Goal: Task Accomplishment & Management: Manage account settings

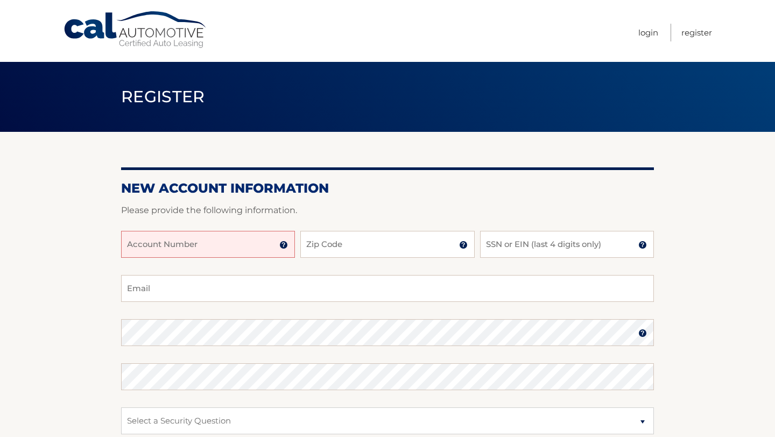
click at [166, 246] on input "Account Number" at bounding box center [208, 244] width 174 height 27
paste input "44456021377"
type input "44456021377"
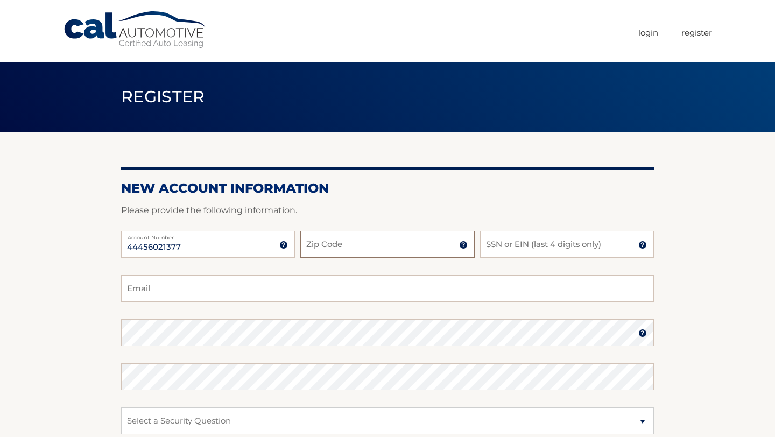
click at [341, 251] on input "Zip Code" at bounding box center [387, 244] width 174 height 27
type input "33311"
click at [531, 252] on input "SSN or EIN (last 4 digits only)" at bounding box center [567, 244] width 174 height 27
type input "1"
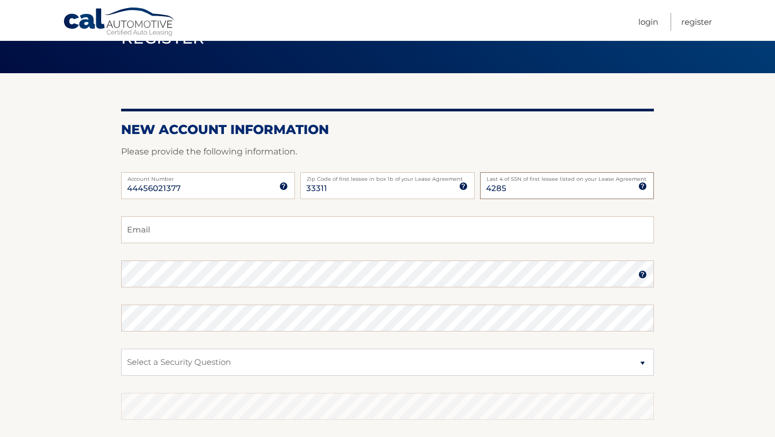
scroll to position [72, 0]
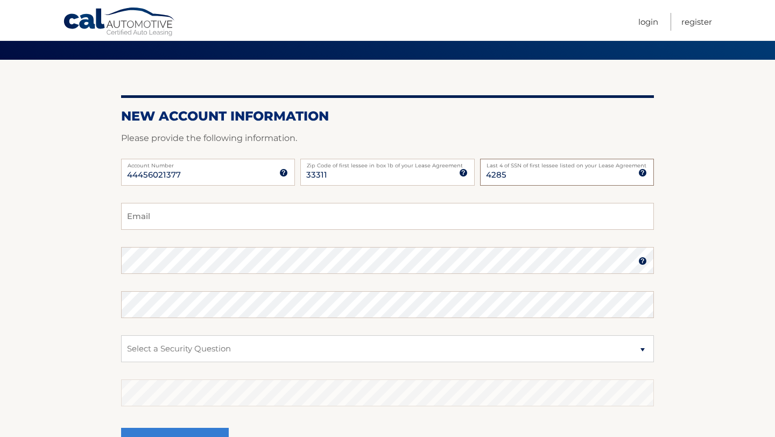
type input "4285"
click at [414, 222] on input "Email" at bounding box center [387, 216] width 533 height 27
type input "fletcher0921s@gmail.com"
click at [229, 343] on select "Select a Security Question What was the name of your elementary school? What is…" at bounding box center [387, 348] width 533 height 27
select select "2"
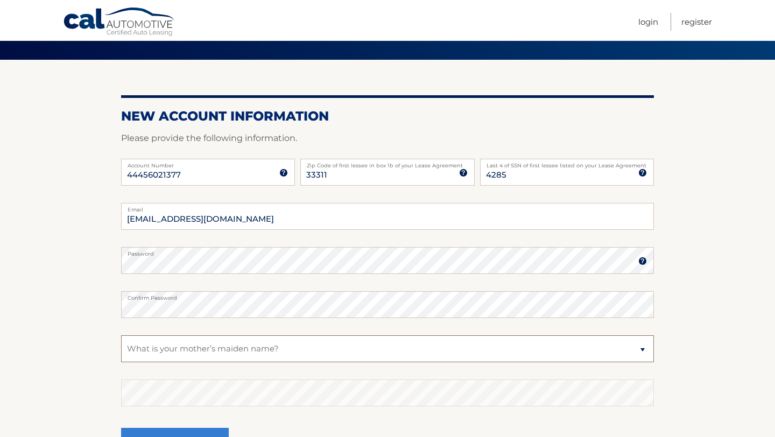
click at [121, 335] on select "Select a Security Question What was the name of your elementary school? What is…" at bounding box center [387, 348] width 533 height 27
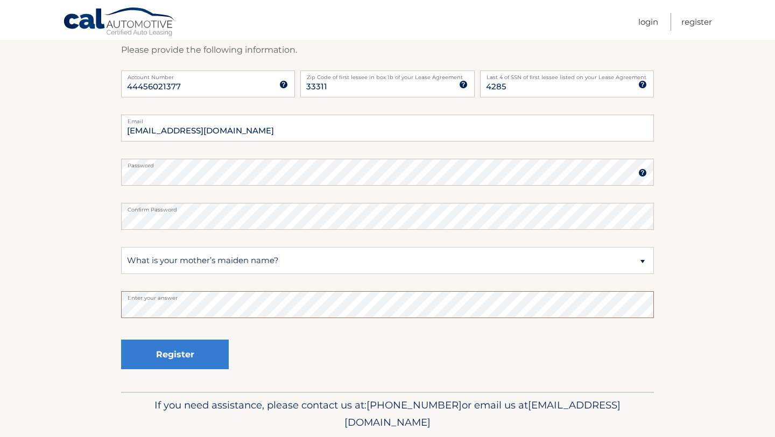
scroll to position [167, 0]
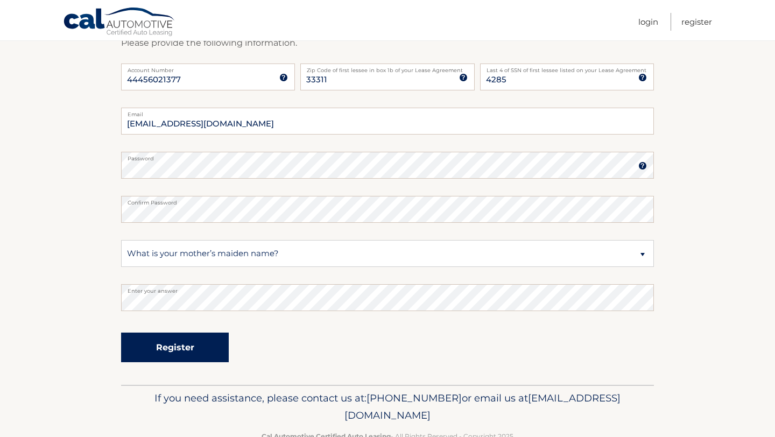
click at [173, 345] on button "Register" at bounding box center [175, 348] width 108 height 30
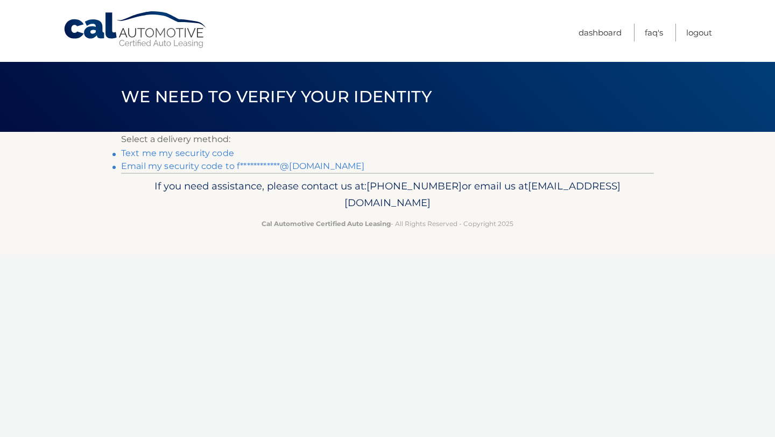
click at [205, 151] on link "Text me my security code" at bounding box center [177, 153] width 113 height 10
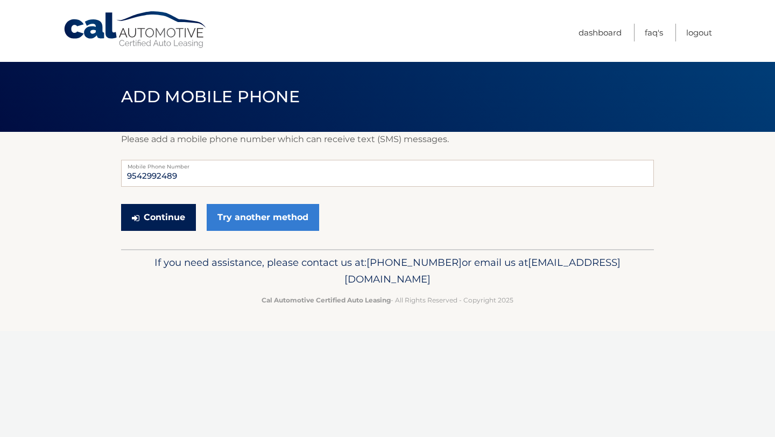
click at [175, 219] on button "Continue" at bounding box center [158, 217] width 75 height 27
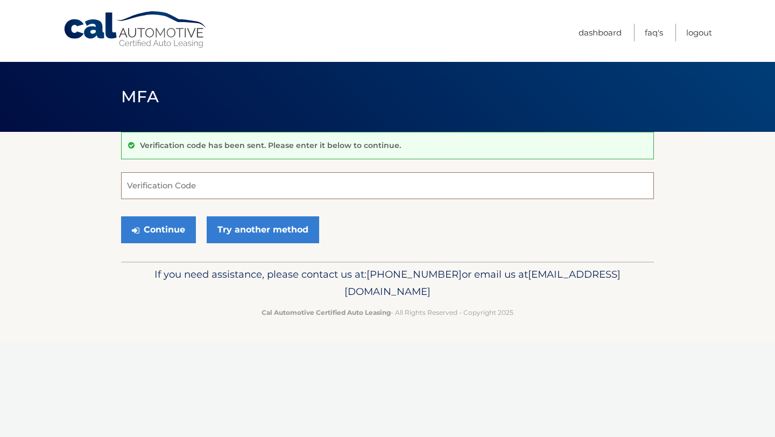
click at [173, 188] on input "Verification Code" at bounding box center [387, 185] width 533 height 27
type input "386120"
click at [166, 231] on button "Continue" at bounding box center [158, 229] width 75 height 27
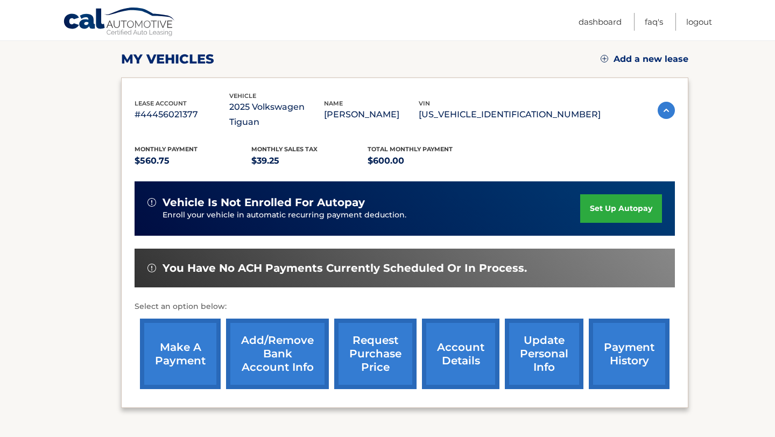
scroll to position [147, 0]
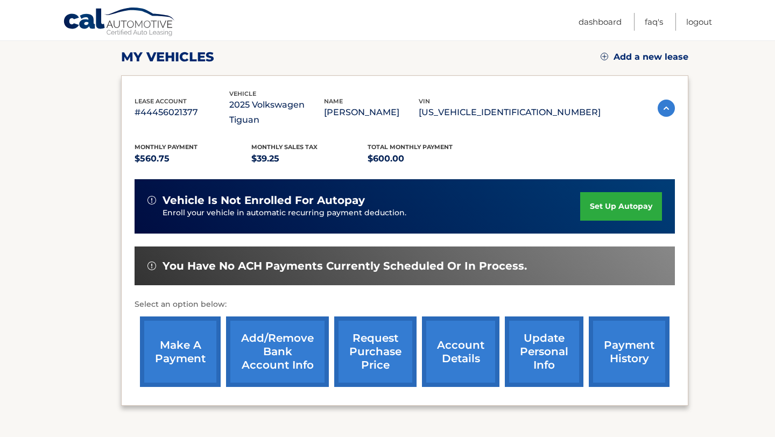
click at [181, 336] on link "make a payment" at bounding box center [180, 351] width 81 height 70
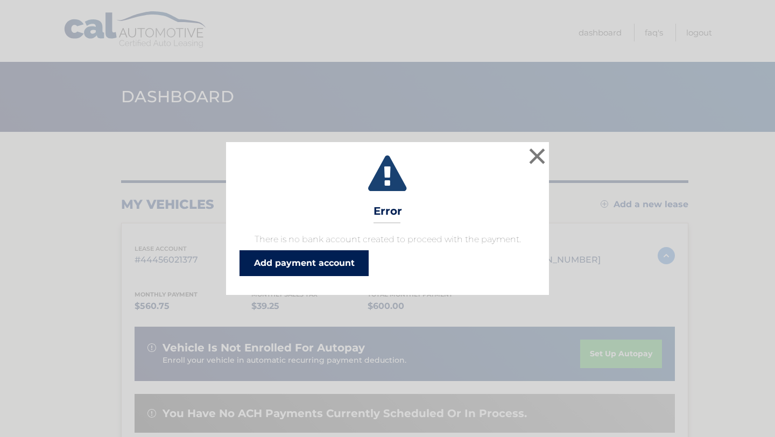
click at [285, 271] on link "Add payment account" at bounding box center [303, 263] width 129 height 26
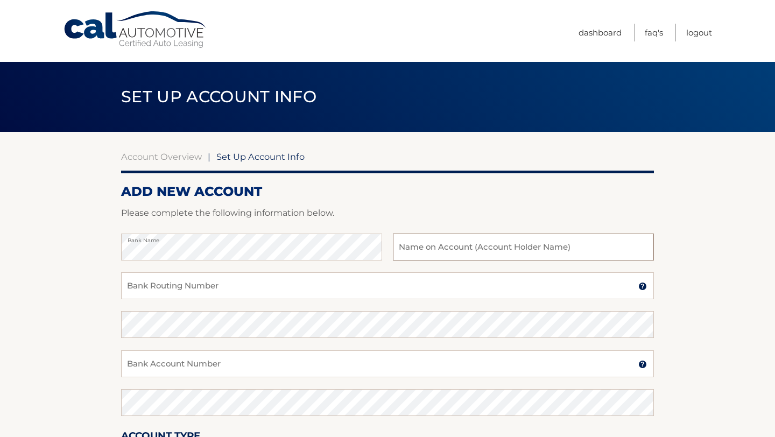
click at [547, 256] on input "text" at bounding box center [523, 247] width 261 height 27
type input "[PERSON_NAME]"
click at [273, 300] on div "Bank Routing Number A 9-digit number at the lower left corner of a check. Conta…" at bounding box center [387, 291] width 533 height 39
click at [273, 288] on input "Bank Routing Number" at bounding box center [387, 285] width 533 height 27
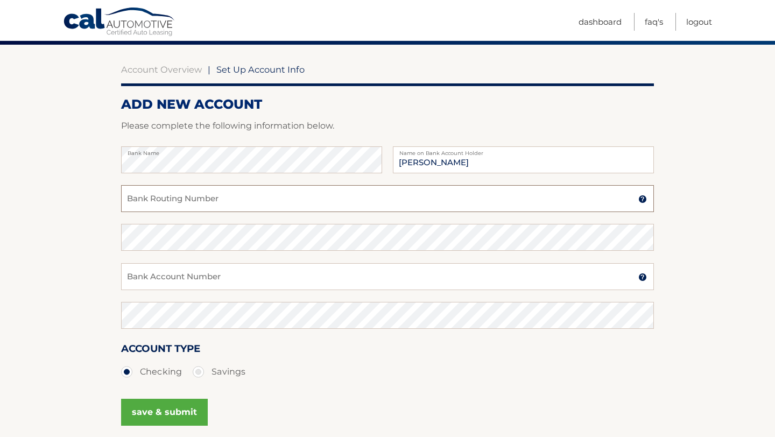
scroll to position [122, 0]
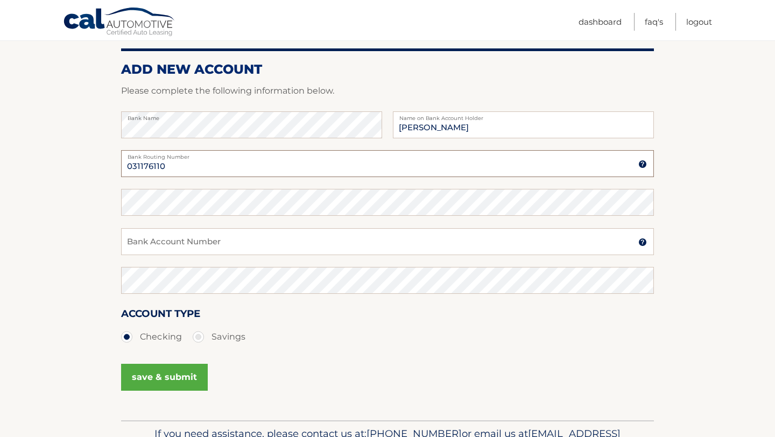
type input "031176110"
click at [181, 241] on input "Bank Account Number" at bounding box center [387, 241] width 533 height 27
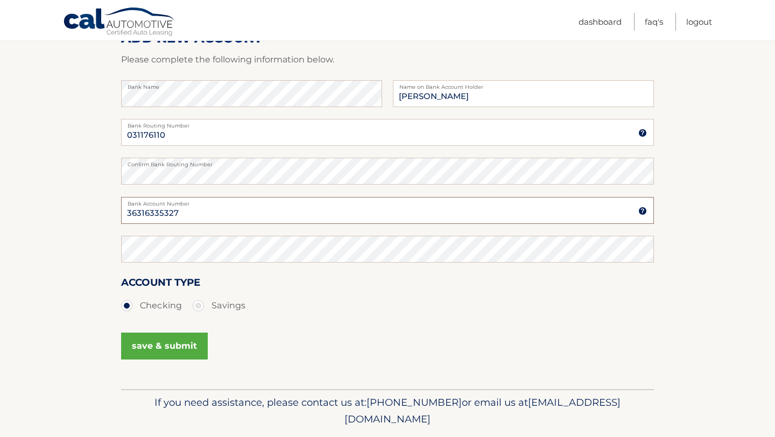
scroll to position [185, 0]
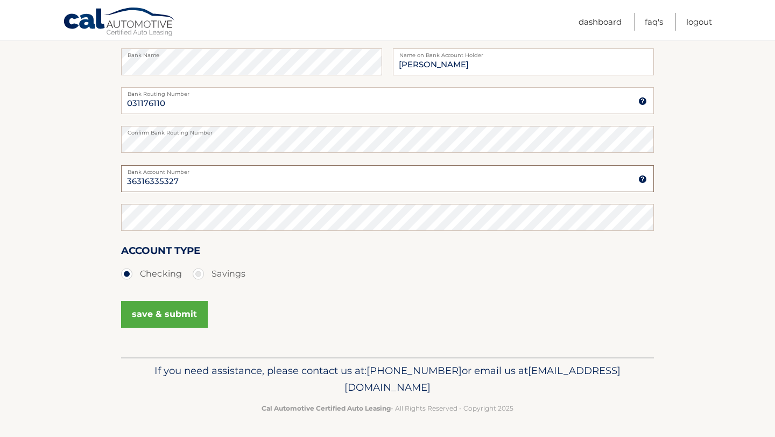
type input "36316335327"
click at [147, 323] on button "save & submit" at bounding box center [164, 314] width 87 height 27
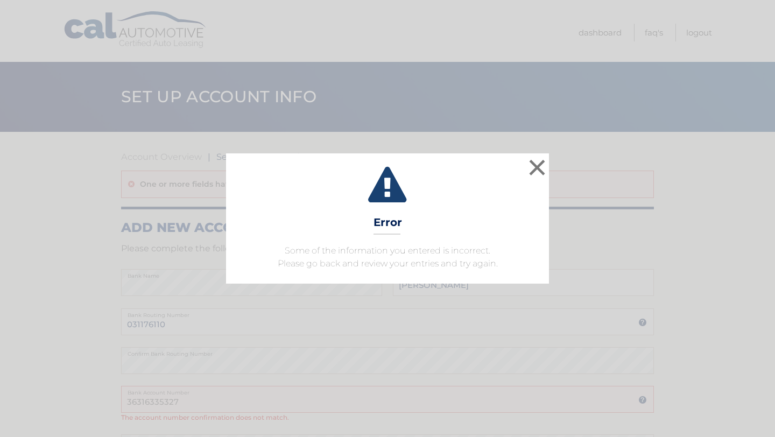
click at [290, 302] on div "× Error Some of the information you entered is incorrect. Please go back and re…" at bounding box center [387, 218] width 775 height 437
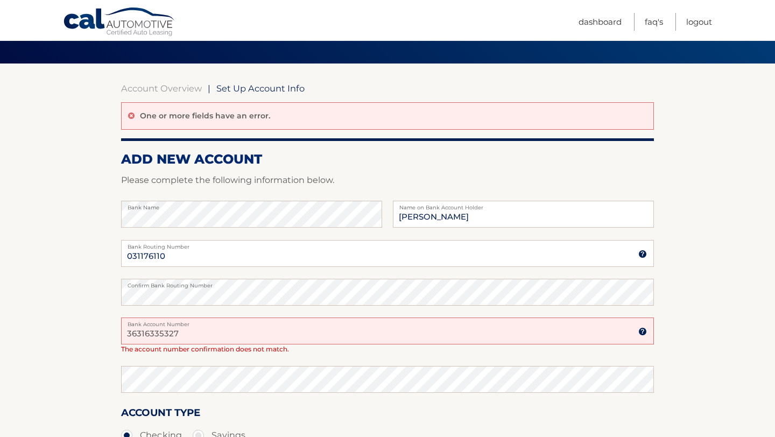
scroll to position [74, 0]
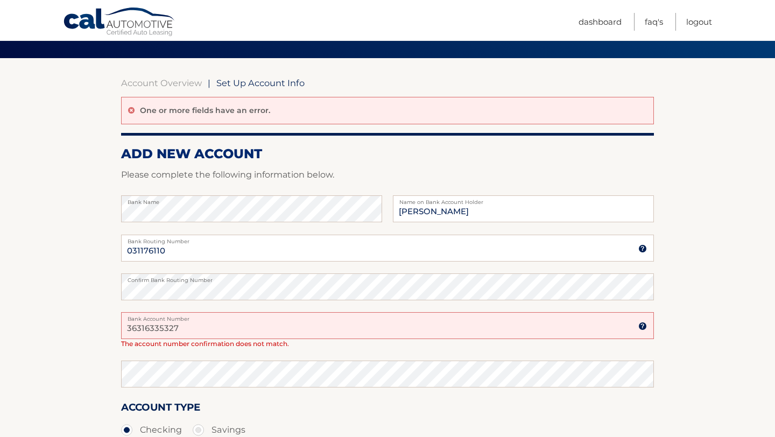
click at [142, 327] on input "36316335327" at bounding box center [387, 325] width 533 height 27
click at [155, 329] on input "36316335327" at bounding box center [387, 325] width 533 height 27
click at [216, 333] on input "36316335327" at bounding box center [387, 325] width 533 height 27
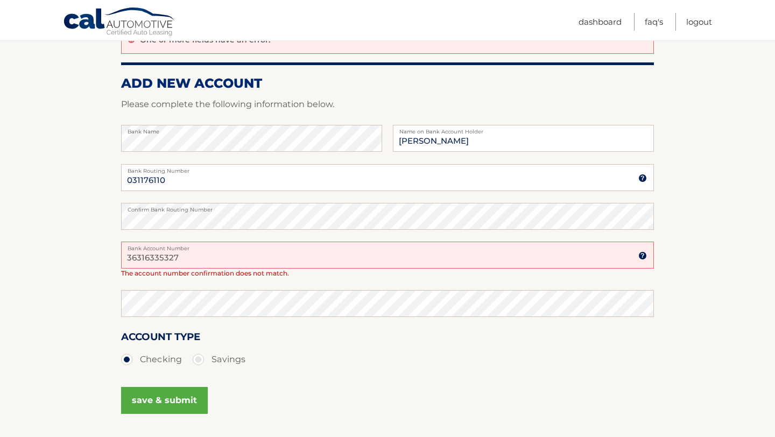
scroll to position [165, 0]
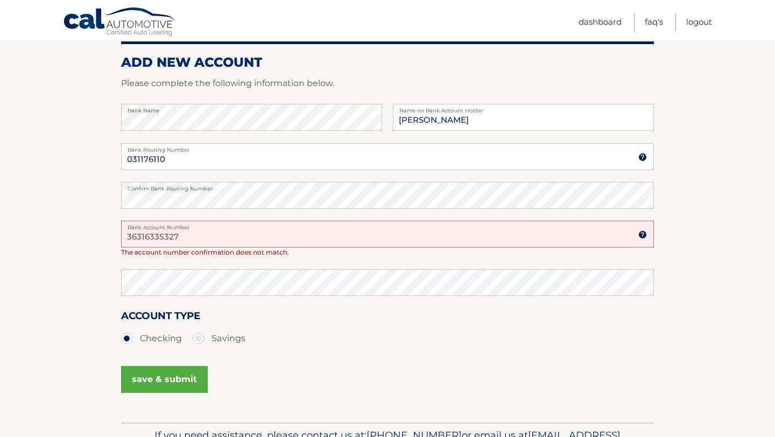
type input "36316335327"
click at [146, 376] on button "save & submit" at bounding box center [164, 379] width 87 height 27
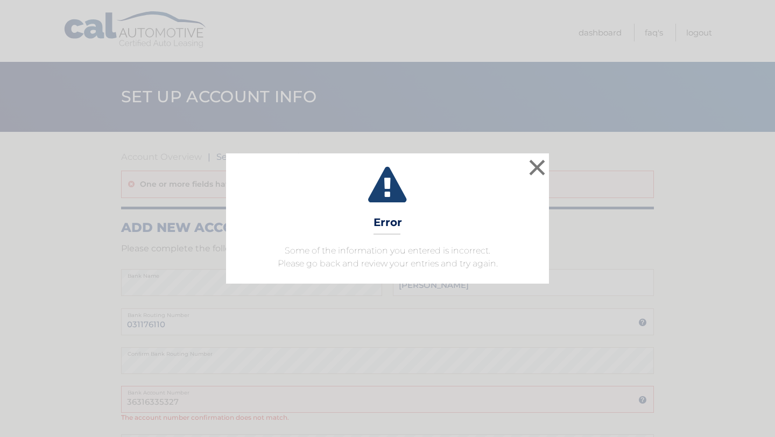
click at [303, 217] on div "× Error Some of the information you entered is incorrect. Please go back and re…" at bounding box center [387, 218] width 323 height 130
click at [180, 237] on div "× Error Some of the information you entered is incorrect. Please go back and re…" at bounding box center [387, 218] width 766 height 130
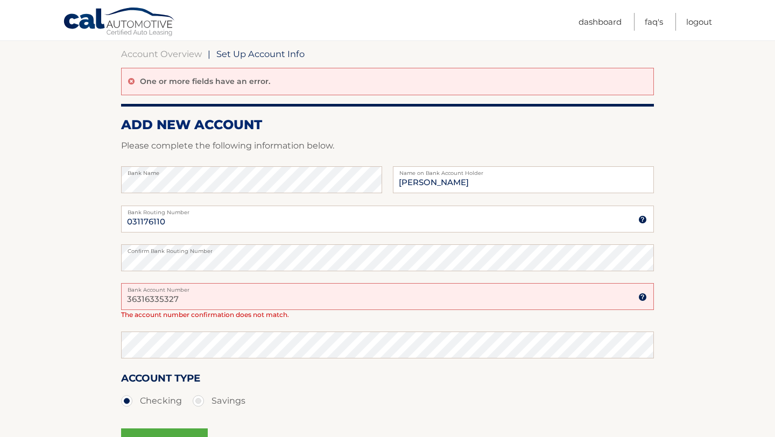
scroll to position [106, 0]
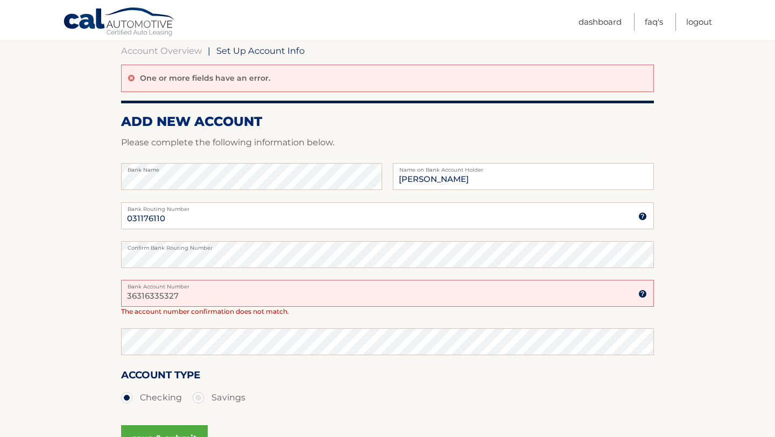
drag, startPoint x: 192, startPoint y: 304, endPoint x: 118, endPoint y: 295, distance: 74.7
click at [118, 295] on section "Account Overview | Set Up Account Info One or more fields have an error. ADD NE…" at bounding box center [387, 254] width 775 height 456
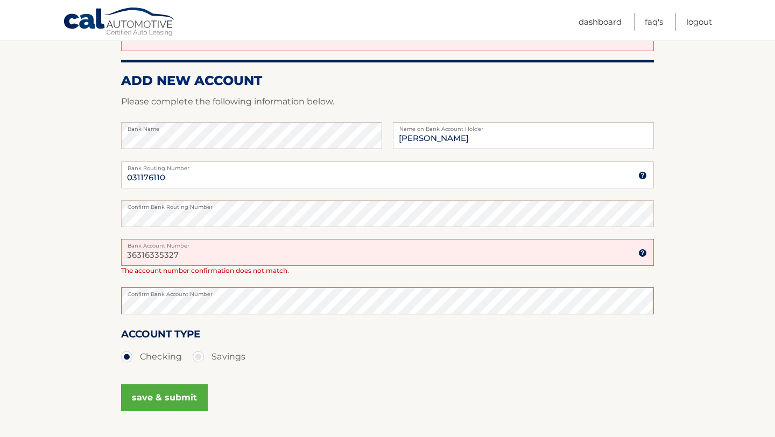
scroll to position [152, 0]
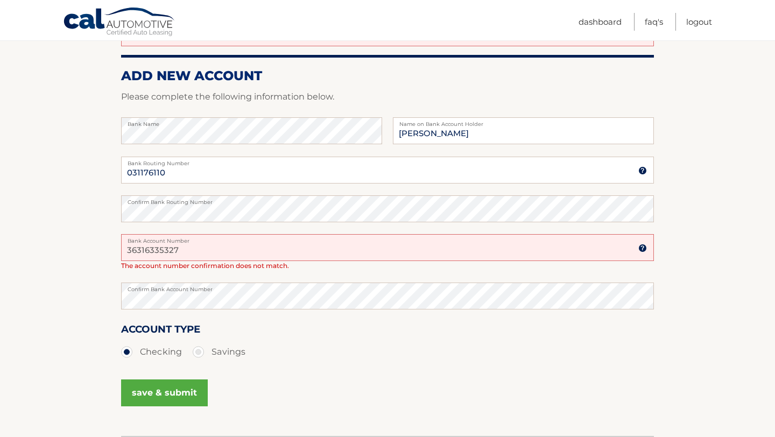
click at [175, 394] on button "save & submit" at bounding box center [164, 392] width 87 height 27
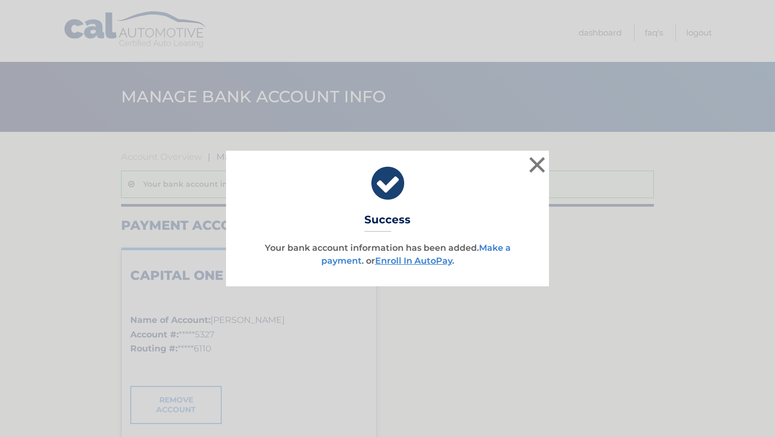
click at [492, 248] on link "Make a payment" at bounding box center [415, 254] width 189 height 23
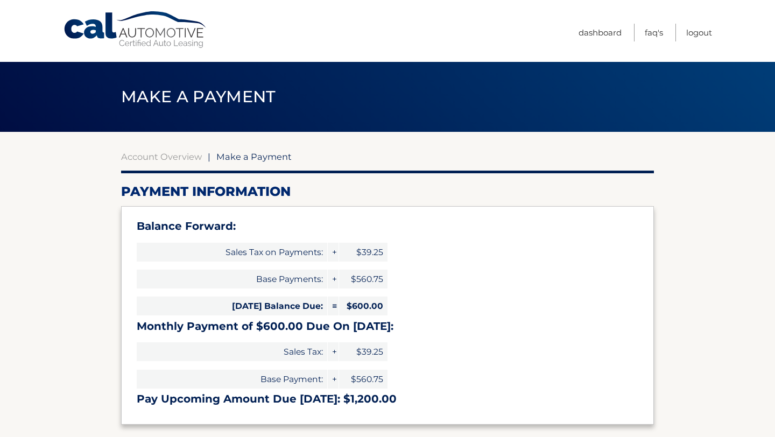
select select "NWJhNjA0ZDQtNjNhNC00ZGU3LWI1OGUtY2I1M2I0Zjc3NzJj"
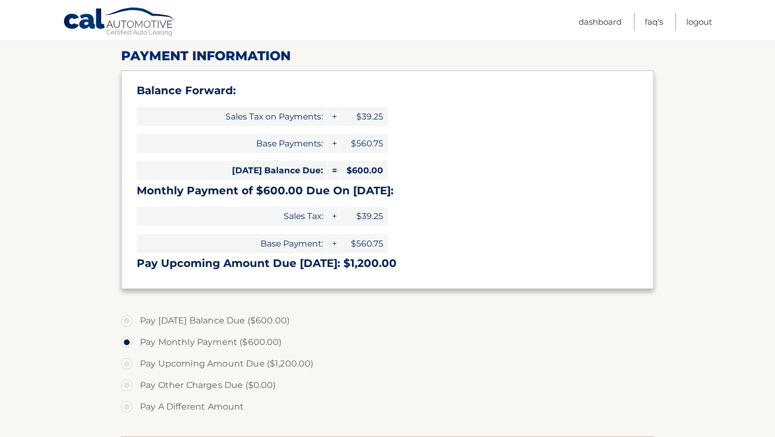
scroll to position [137, 0]
click at [125, 316] on label "Pay Today's Balance Due ($600.00)" at bounding box center [387, 320] width 533 height 22
click at [125, 316] on input "Pay Today's Balance Due ($600.00)" at bounding box center [130, 317] width 11 height 17
radio input "true"
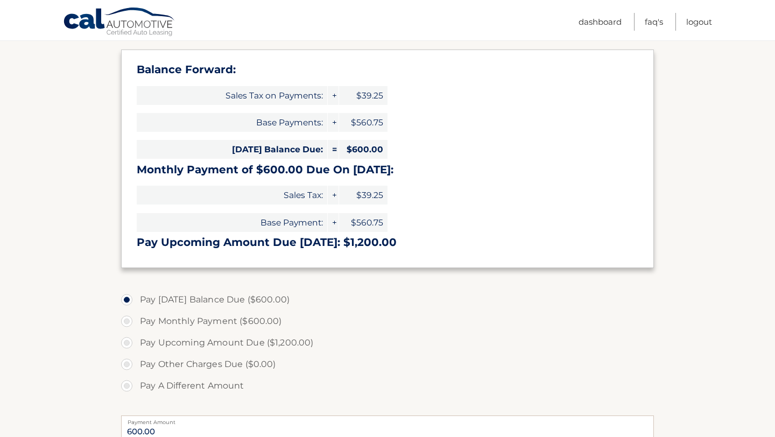
scroll to position [158, 0]
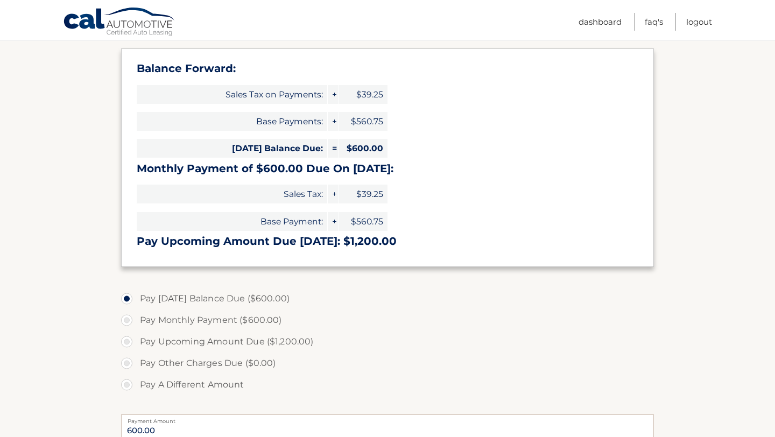
click at [126, 319] on label "Pay Monthly Payment ($600.00)" at bounding box center [387, 320] width 533 height 22
click at [126, 319] on input "Pay Monthly Payment ($600.00)" at bounding box center [130, 317] width 11 height 17
radio input "true"
click at [127, 301] on label "Pay Today's Balance Due ($600.00)" at bounding box center [387, 299] width 533 height 22
click at [127, 301] on input "Pay Today's Balance Due ($600.00)" at bounding box center [130, 296] width 11 height 17
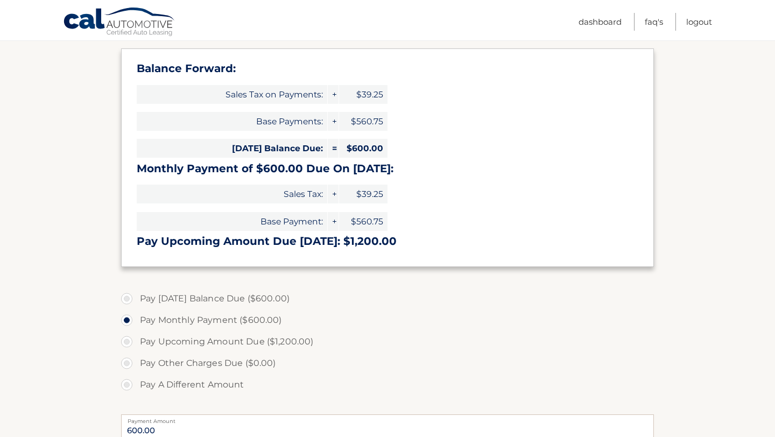
radio input "true"
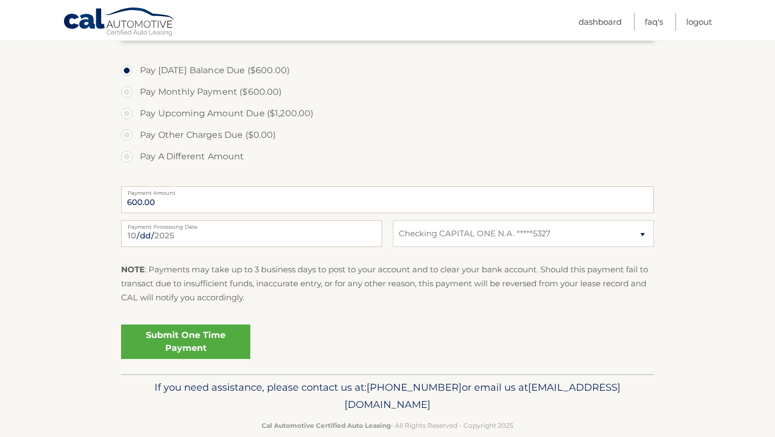
scroll to position [405, 0]
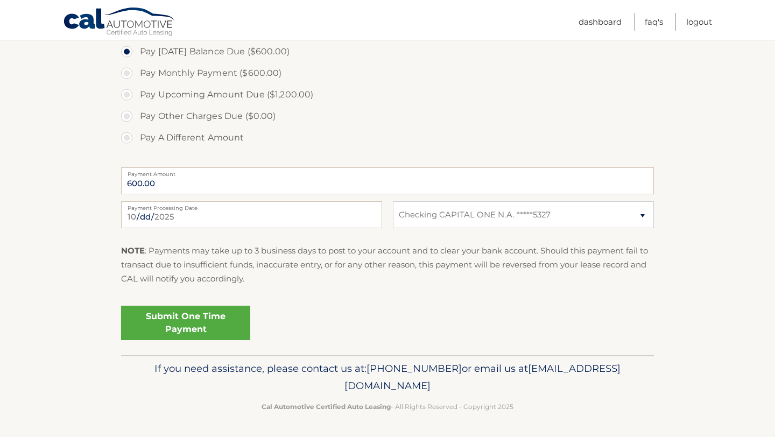
click at [190, 326] on link "Submit One Time Payment" at bounding box center [185, 323] width 129 height 34
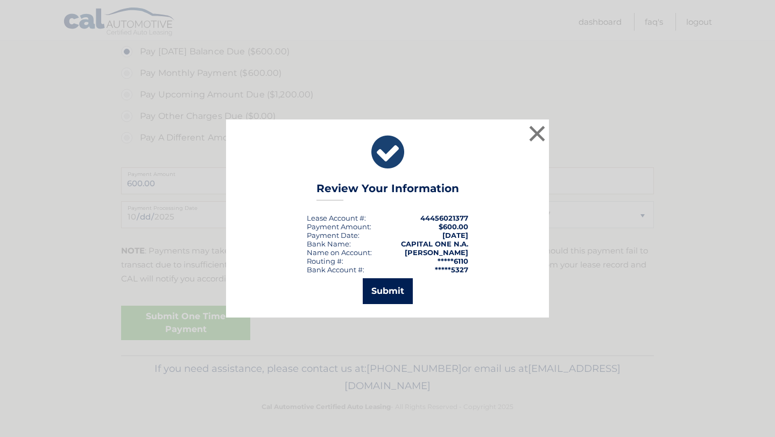
click at [395, 282] on button "Submit" at bounding box center [388, 291] width 50 height 26
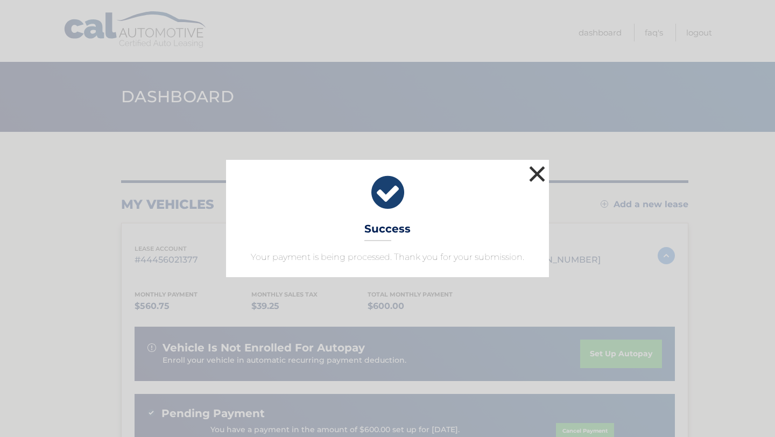
click at [533, 177] on button "×" at bounding box center [537, 174] width 22 height 22
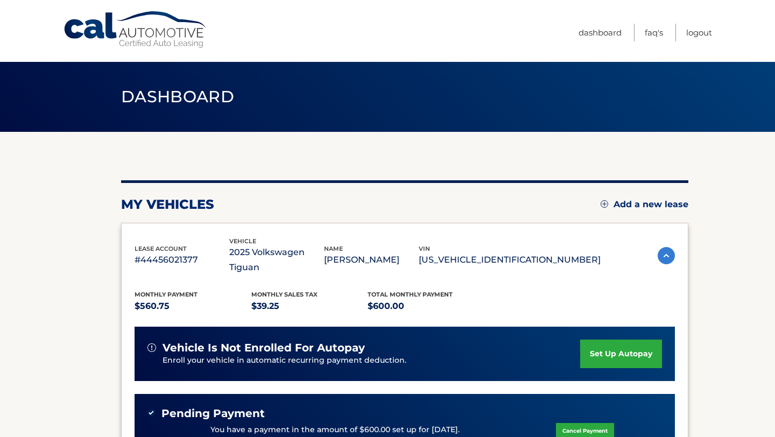
click at [599, 341] on link "set up autopay" at bounding box center [621, 354] width 82 height 29
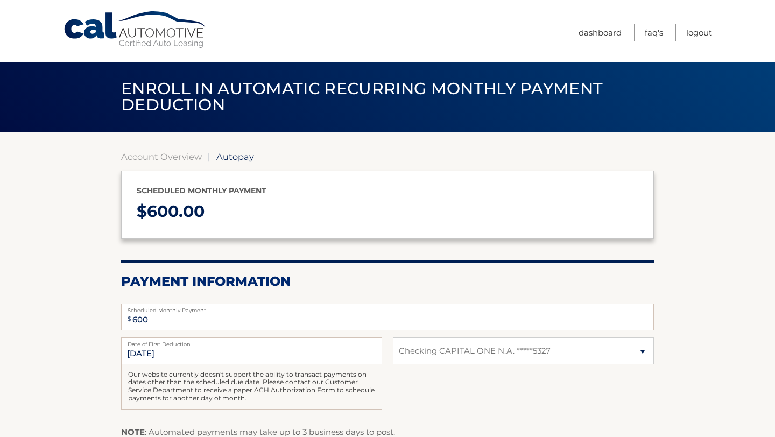
select select "NWJhNjA0ZDQtNjNhNC00ZGU3LWI1OGUtY2I1M2I0Zjc3NzJj"
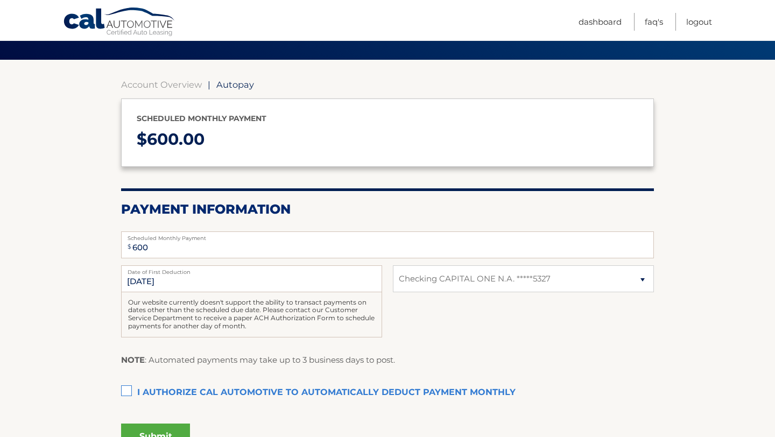
scroll to position [96, 0]
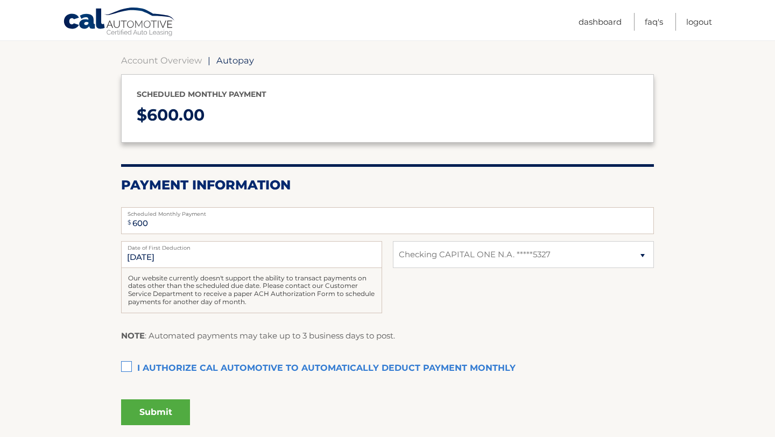
click at [126, 366] on label "I authorize cal automotive to automatically deduct payment monthly This checkbo…" at bounding box center [387, 369] width 533 height 22
click at [0, 0] on input "I authorize cal automotive to automatically deduct payment monthly This checkbo…" at bounding box center [0, 0] width 0 height 0
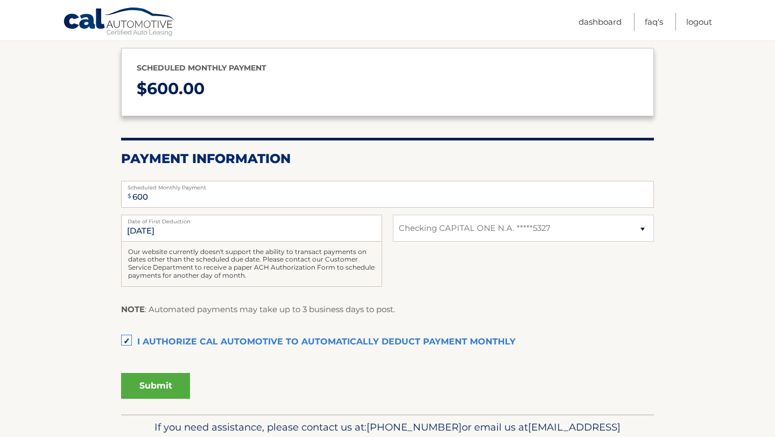
scroll to position [131, 0]
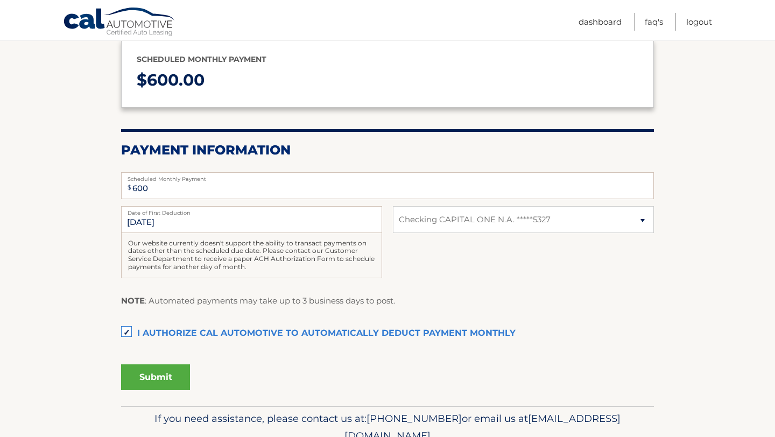
click at [175, 381] on button "Submit" at bounding box center [155, 377] width 69 height 26
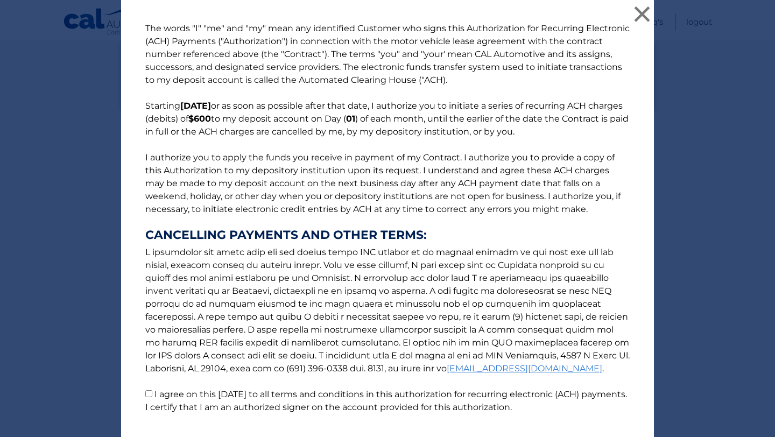
scroll to position [71, 0]
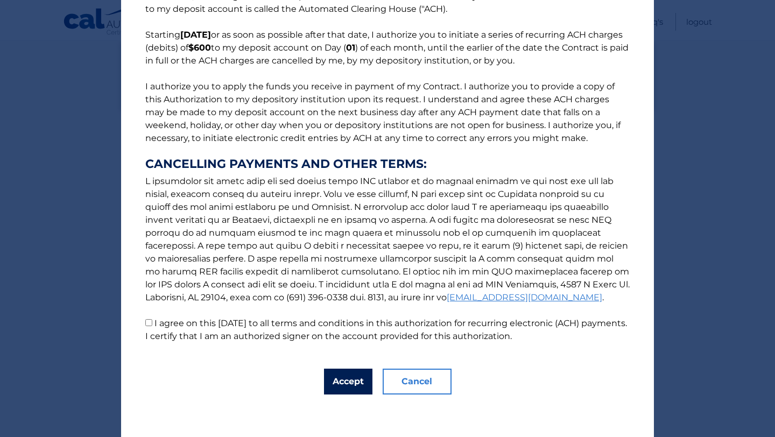
drag, startPoint x: 350, startPoint y: 377, endPoint x: 175, endPoint y: 323, distance: 183.5
click at [175, 323] on div "The words "I" "me" and "my" mean any identified Customer who signs this Authori…" at bounding box center [387, 183] width 533 height 508
click at [151, 322] on input "I agree on this 10/03/2025 to all terms and conditions in this authorization fo…" at bounding box center [148, 322] width 7 height 7
checkbox input "true"
click at [329, 385] on button "Accept" at bounding box center [348, 382] width 48 height 26
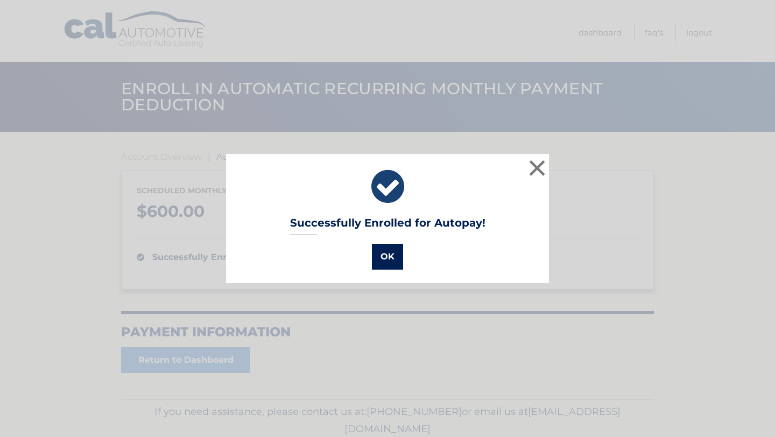
click at [387, 256] on button "OK" at bounding box center [387, 257] width 31 height 26
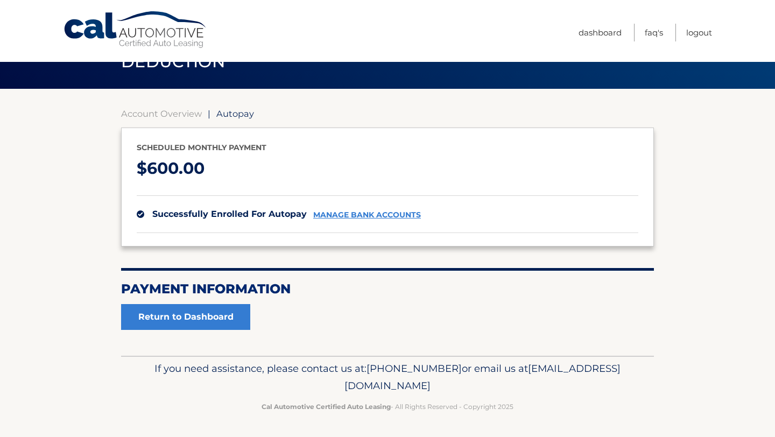
scroll to position [38, 0]
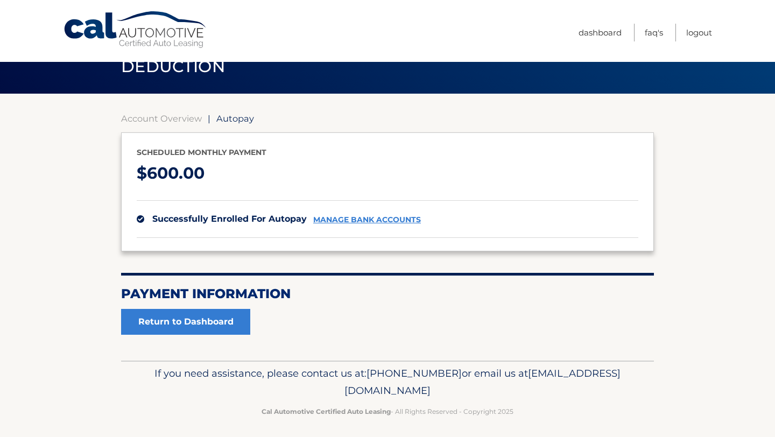
click at [210, 338] on div "Account Overview | Autopay Scheduled monthly payment $ 600.00 successfully enro…" at bounding box center [387, 227] width 533 height 267
click at [210, 326] on link "Return to Dashboard" at bounding box center [185, 322] width 129 height 26
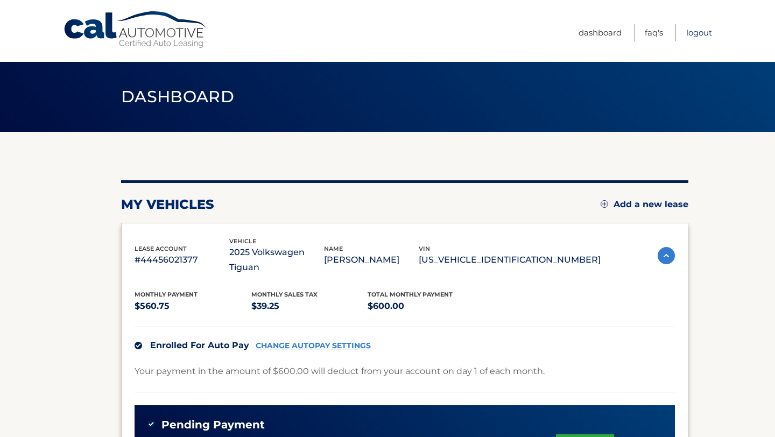
click at [711, 37] on link "Logout" at bounding box center [699, 33] width 26 height 18
